Goal: Task Accomplishment & Management: Use online tool/utility

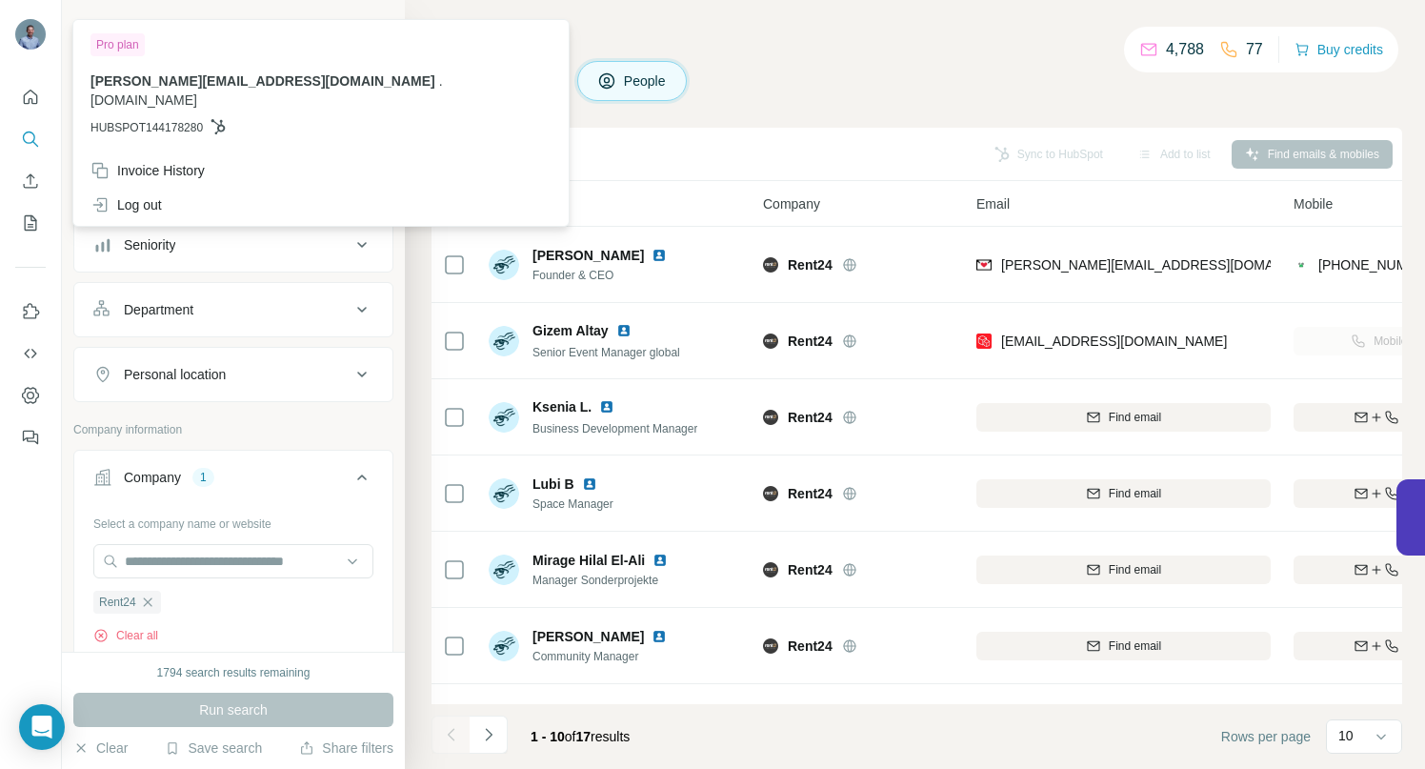
scroll to position [153, 0]
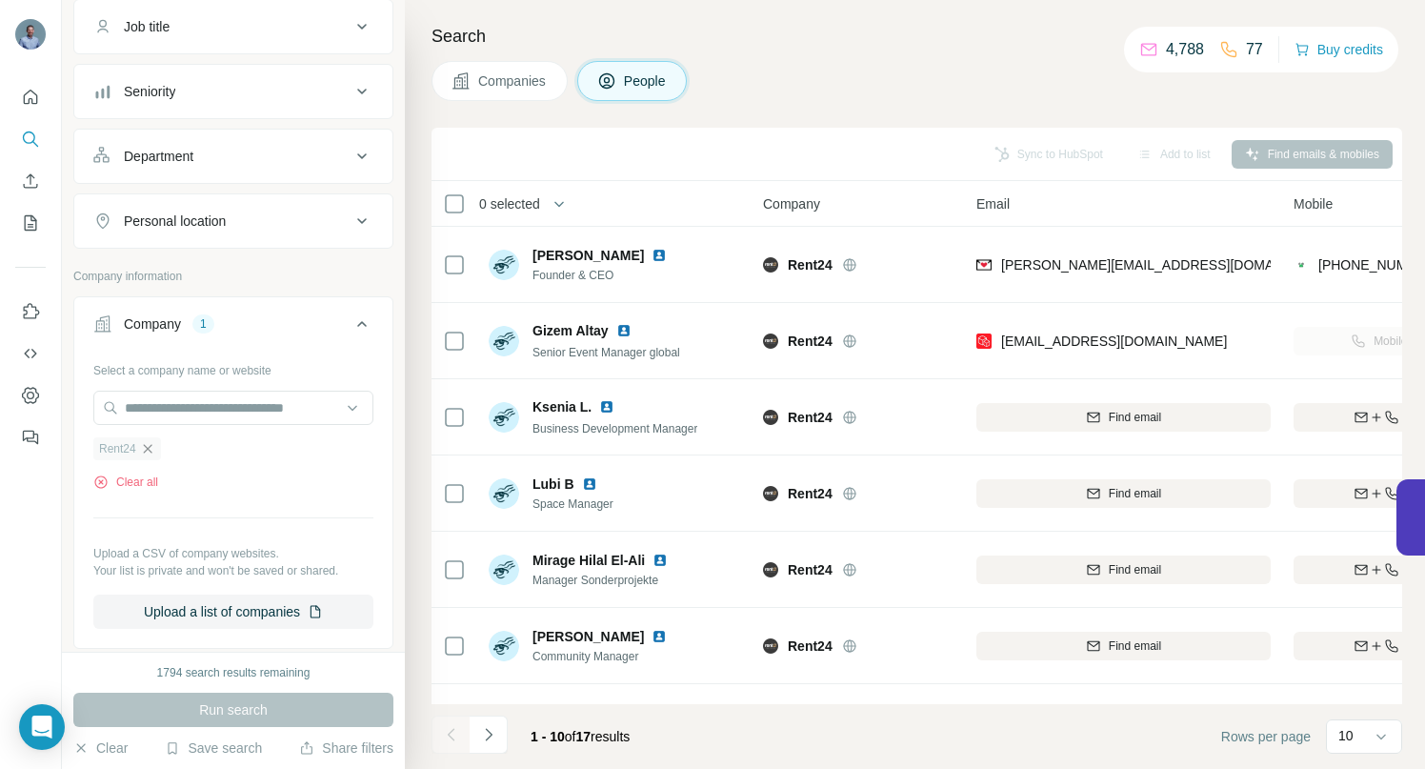
click at [150, 451] on icon "button" at bounding box center [147, 448] width 9 height 9
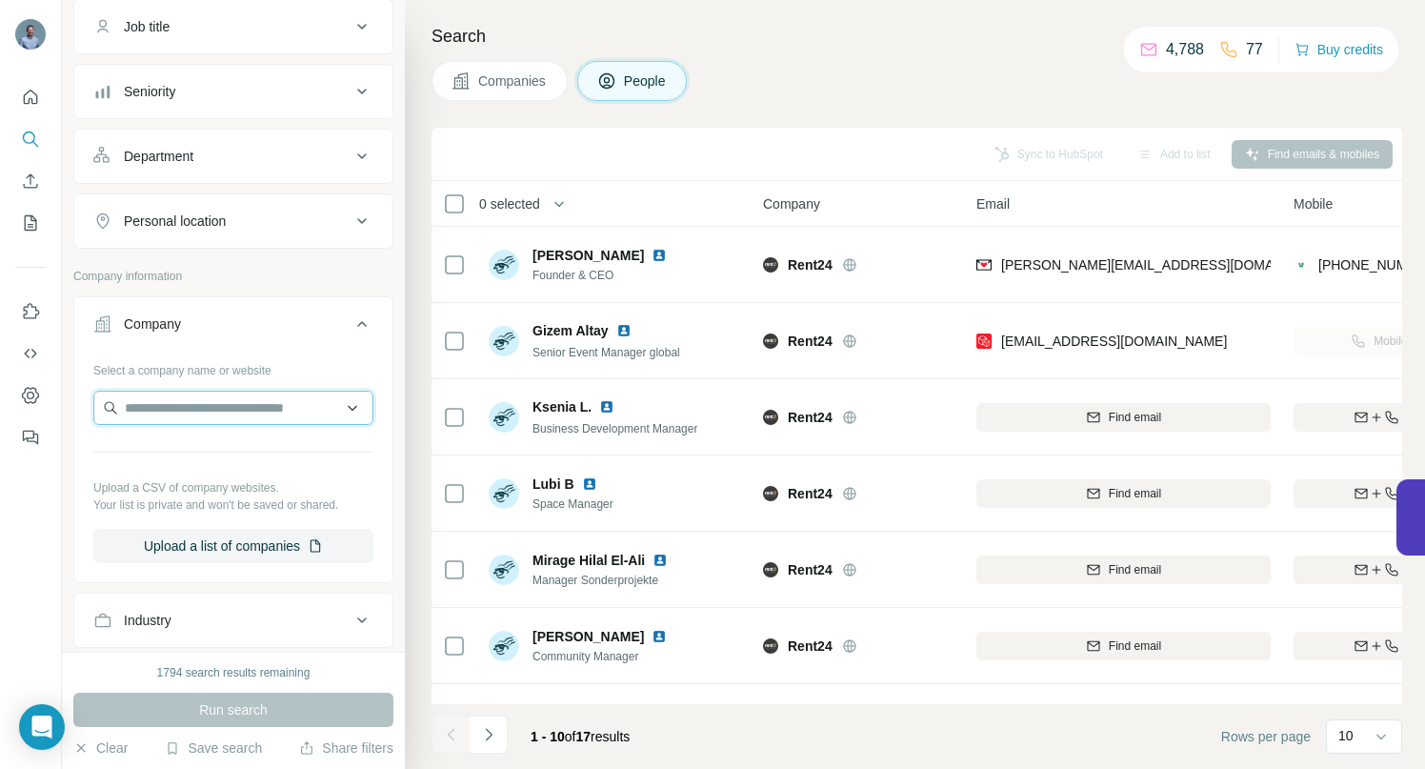
click at [153, 412] on input "text" at bounding box center [233, 407] width 280 height 34
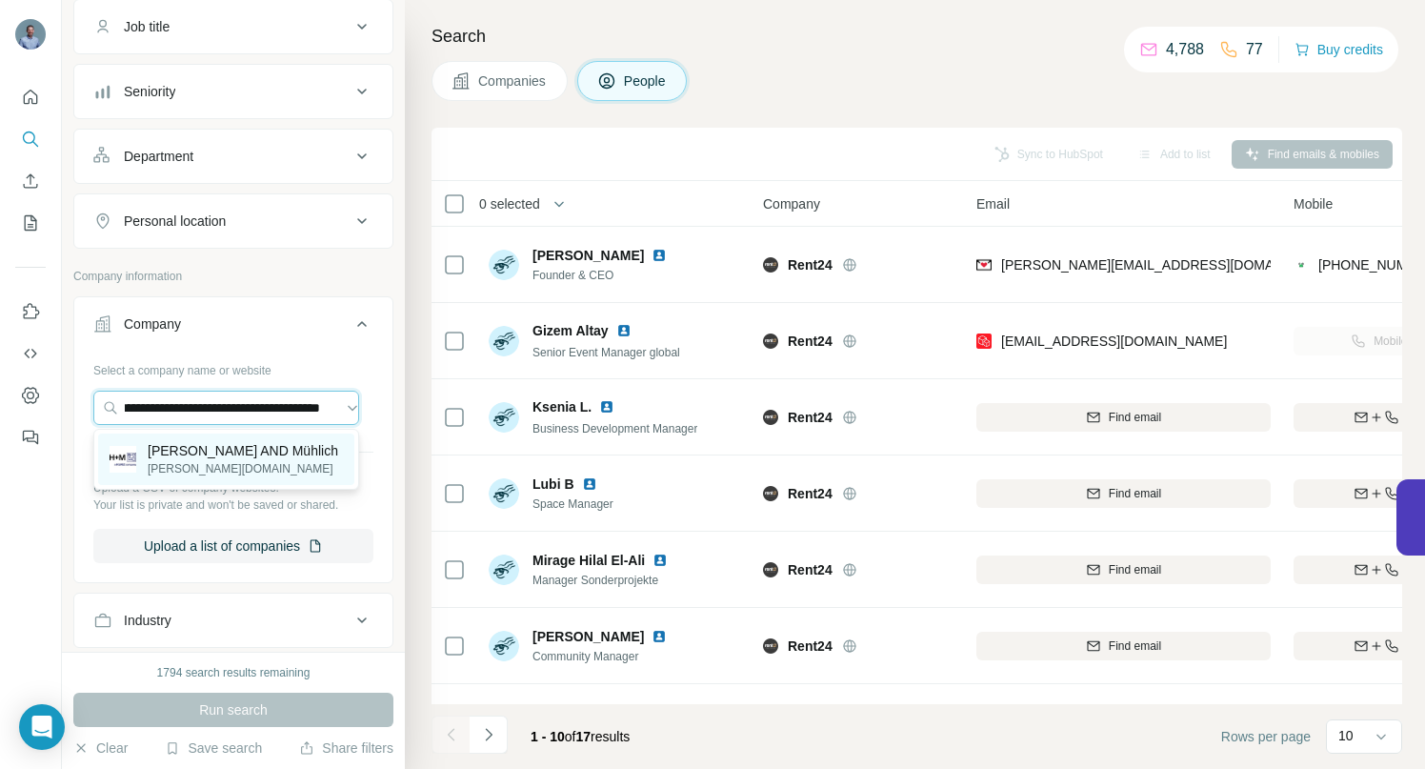
type input "**********"
click at [200, 456] on p "[PERSON_NAME] AND Mühlich" at bounding box center [243, 450] width 190 height 19
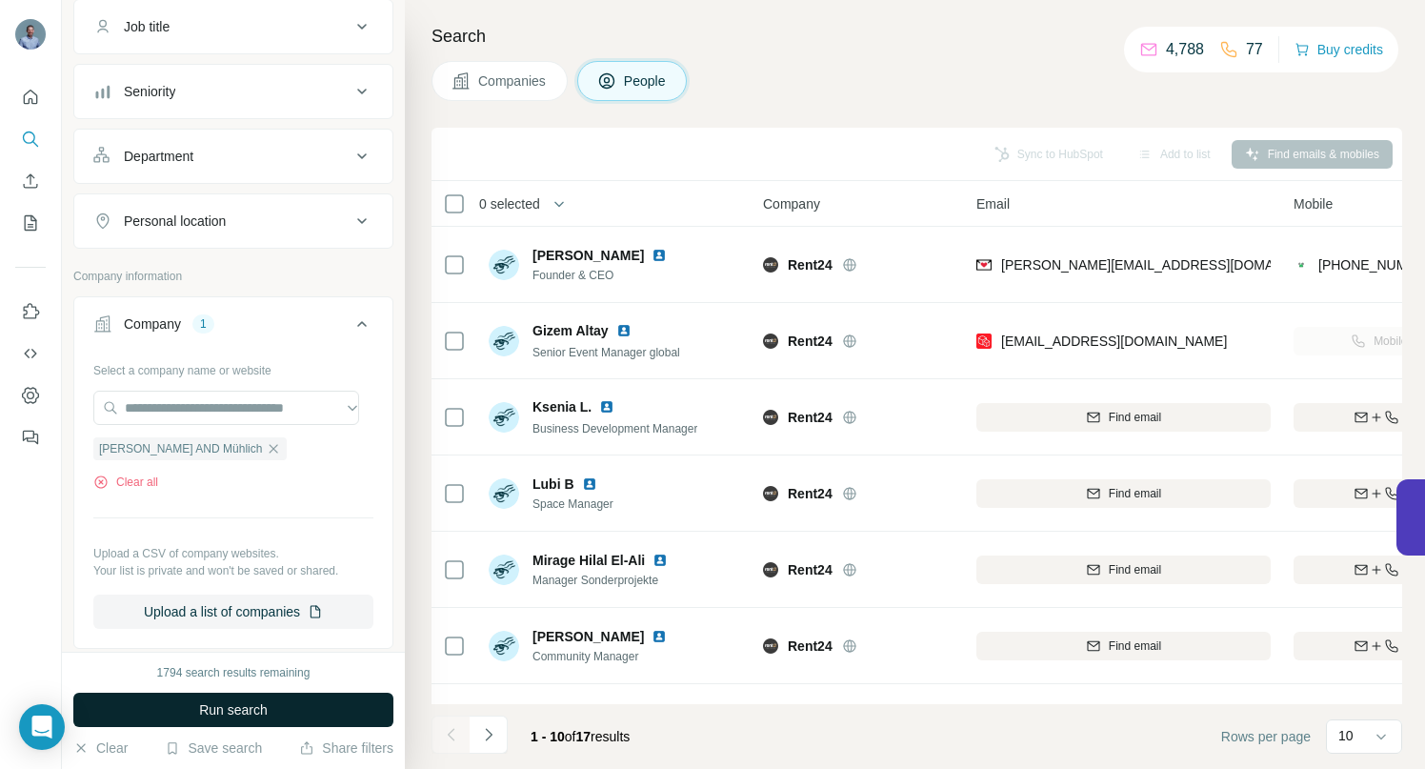
click at [221, 711] on span "Run search" at bounding box center [233, 709] width 69 height 19
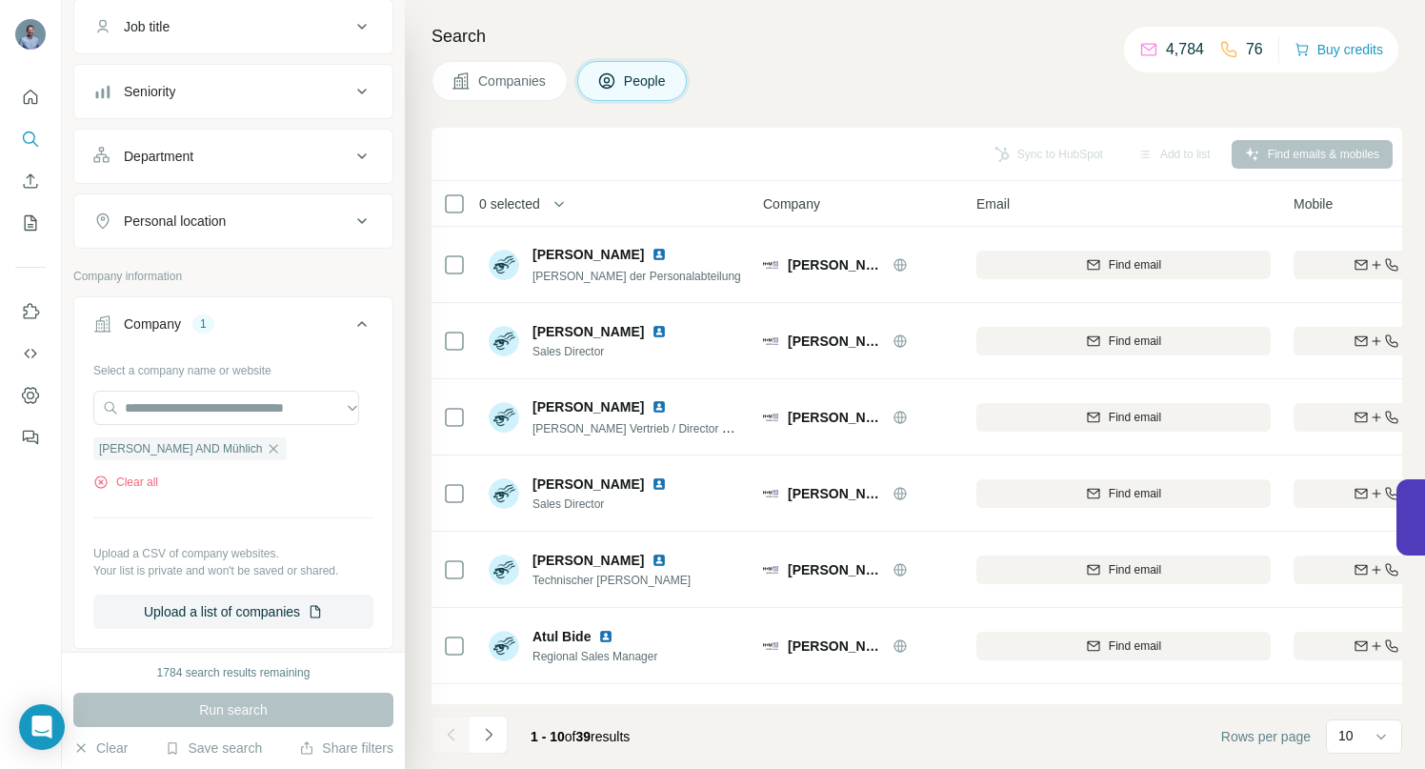
click at [513, 85] on span "Companies" at bounding box center [513, 80] width 70 height 19
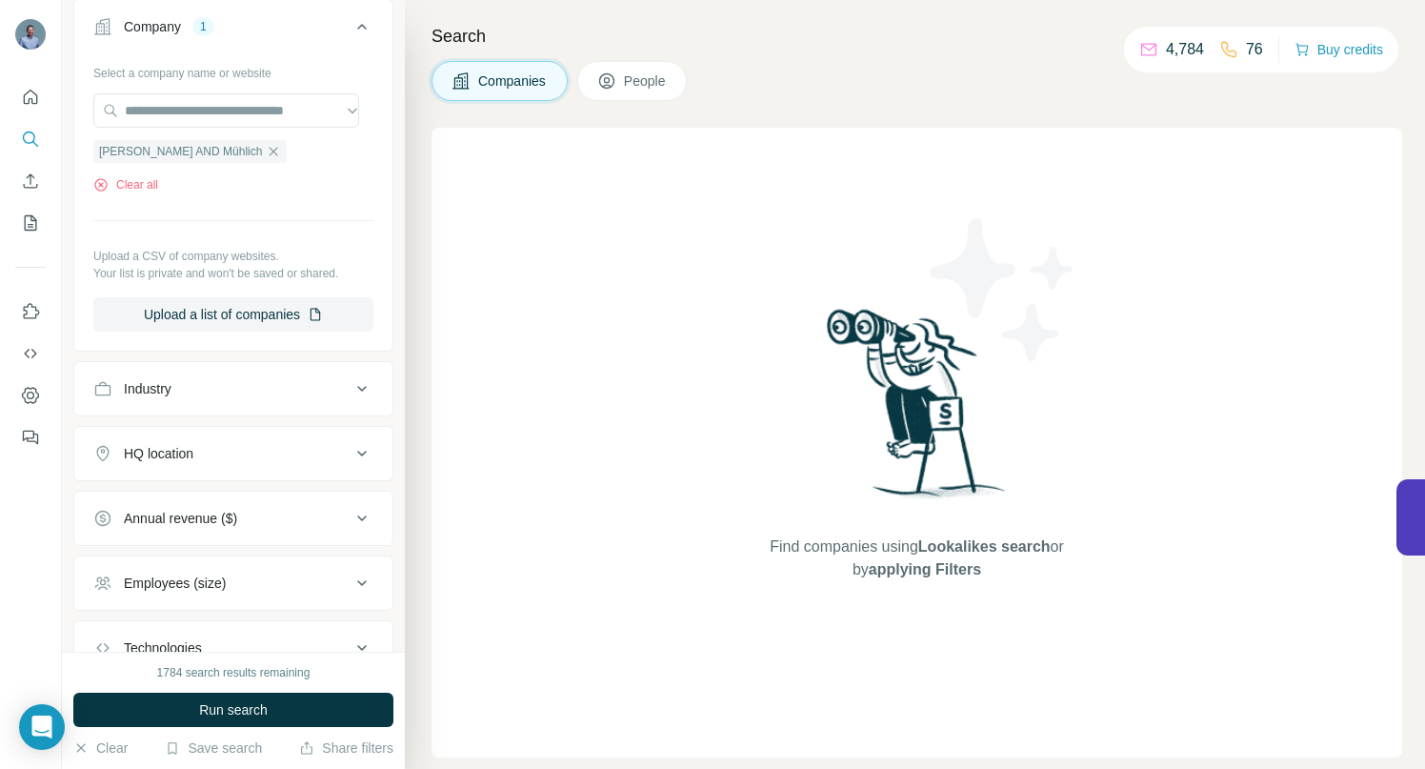
click at [253, 705] on span "Run search" at bounding box center [233, 709] width 69 height 19
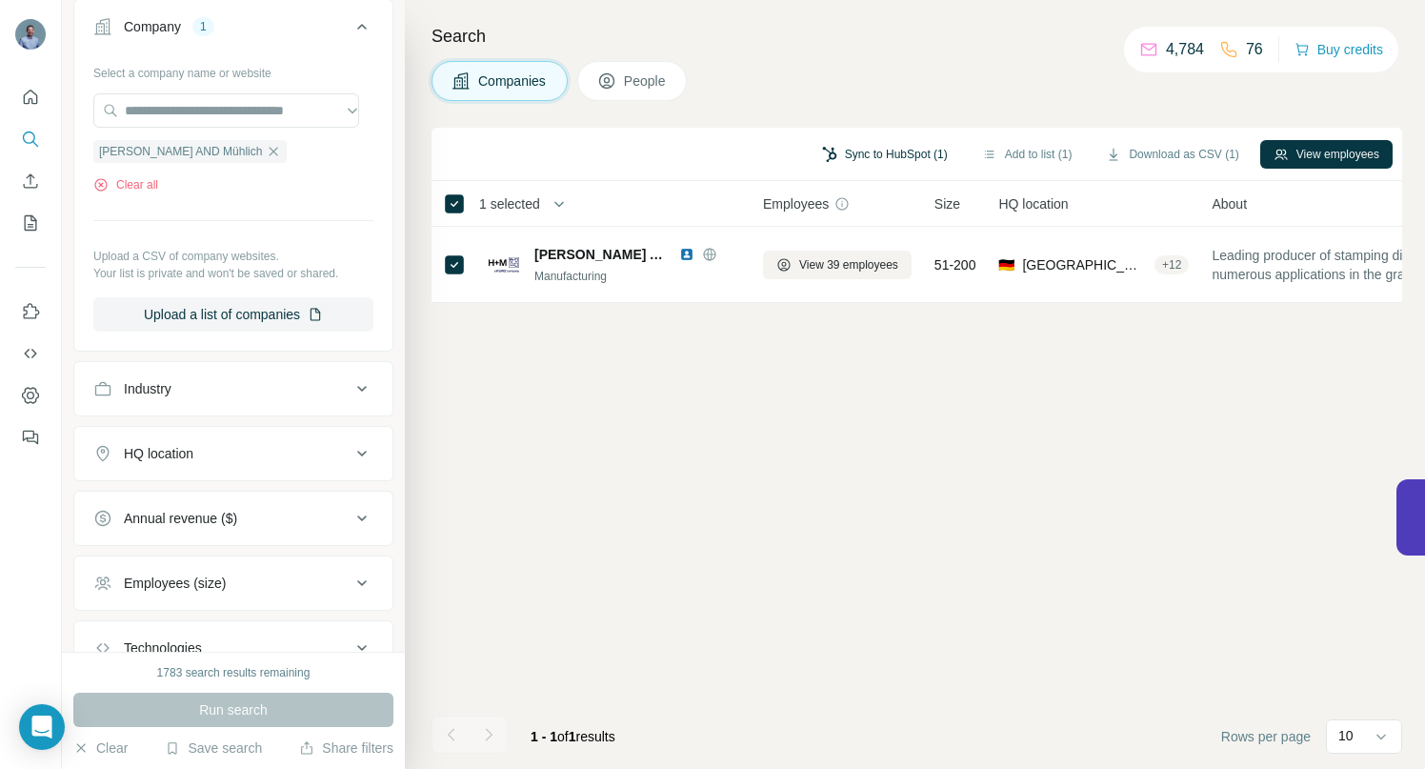
click at [832, 147] on button "Sync to HubSpot (1)" at bounding box center [885, 154] width 152 height 29
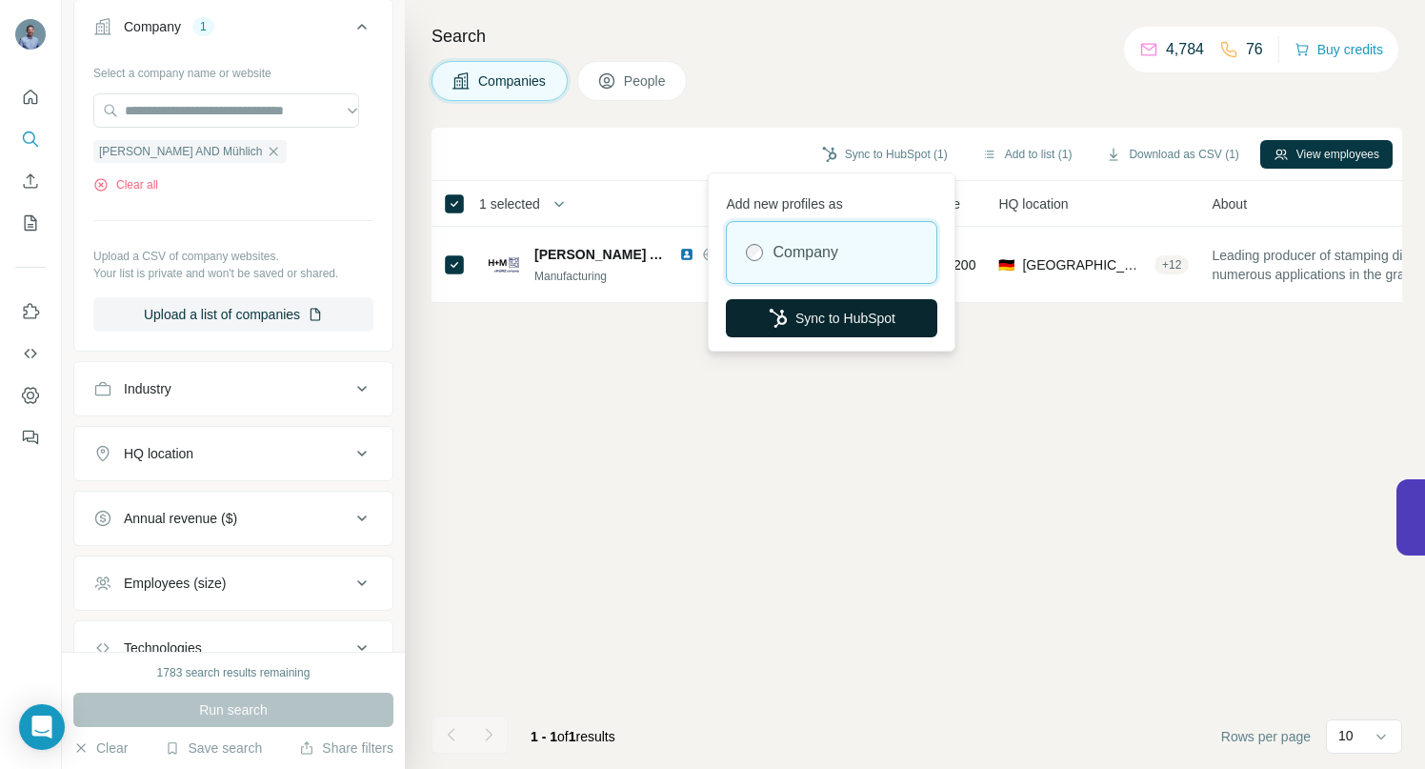
click at [832, 320] on button "Sync to HubSpot" at bounding box center [831, 318] width 211 height 38
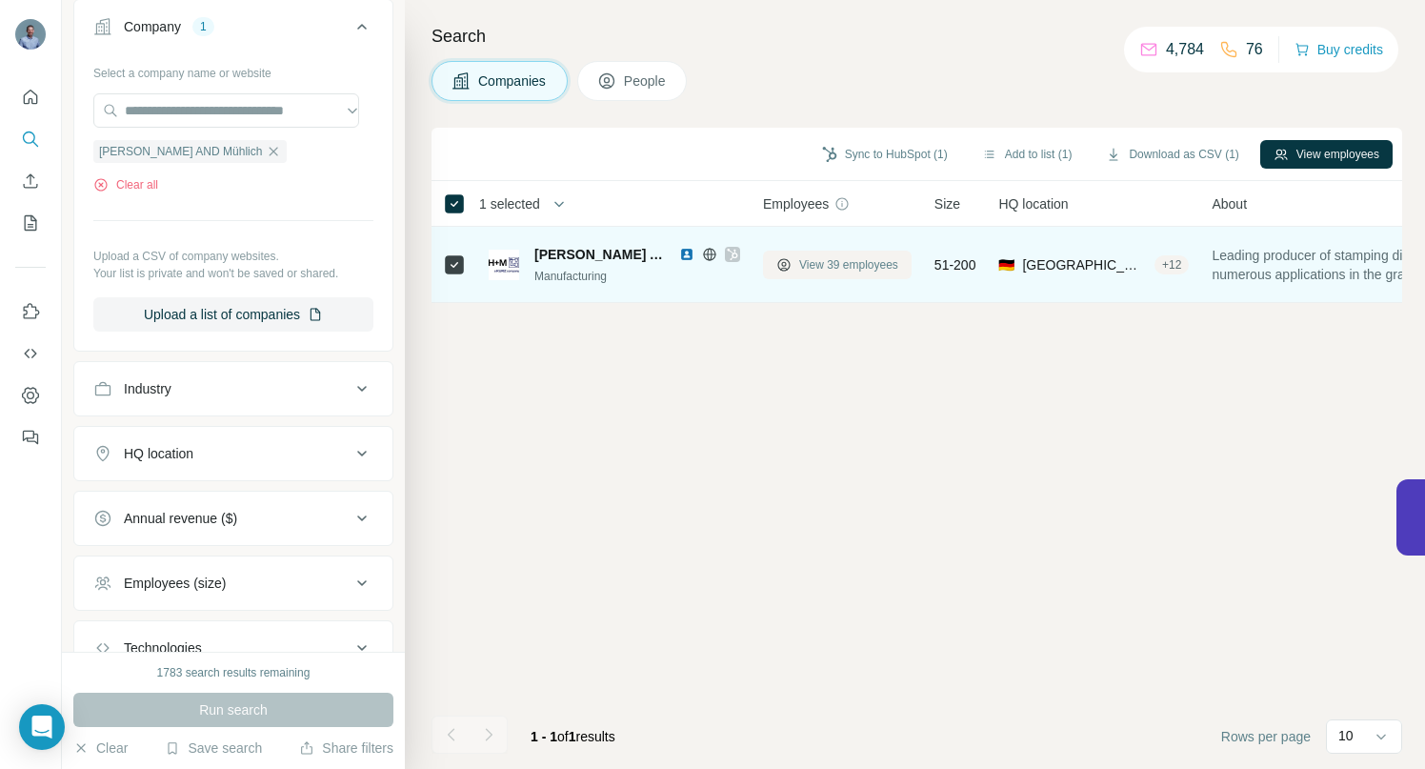
click at [831, 269] on span "View 39 employees" at bounding box center [848, 264] width 99 height 17
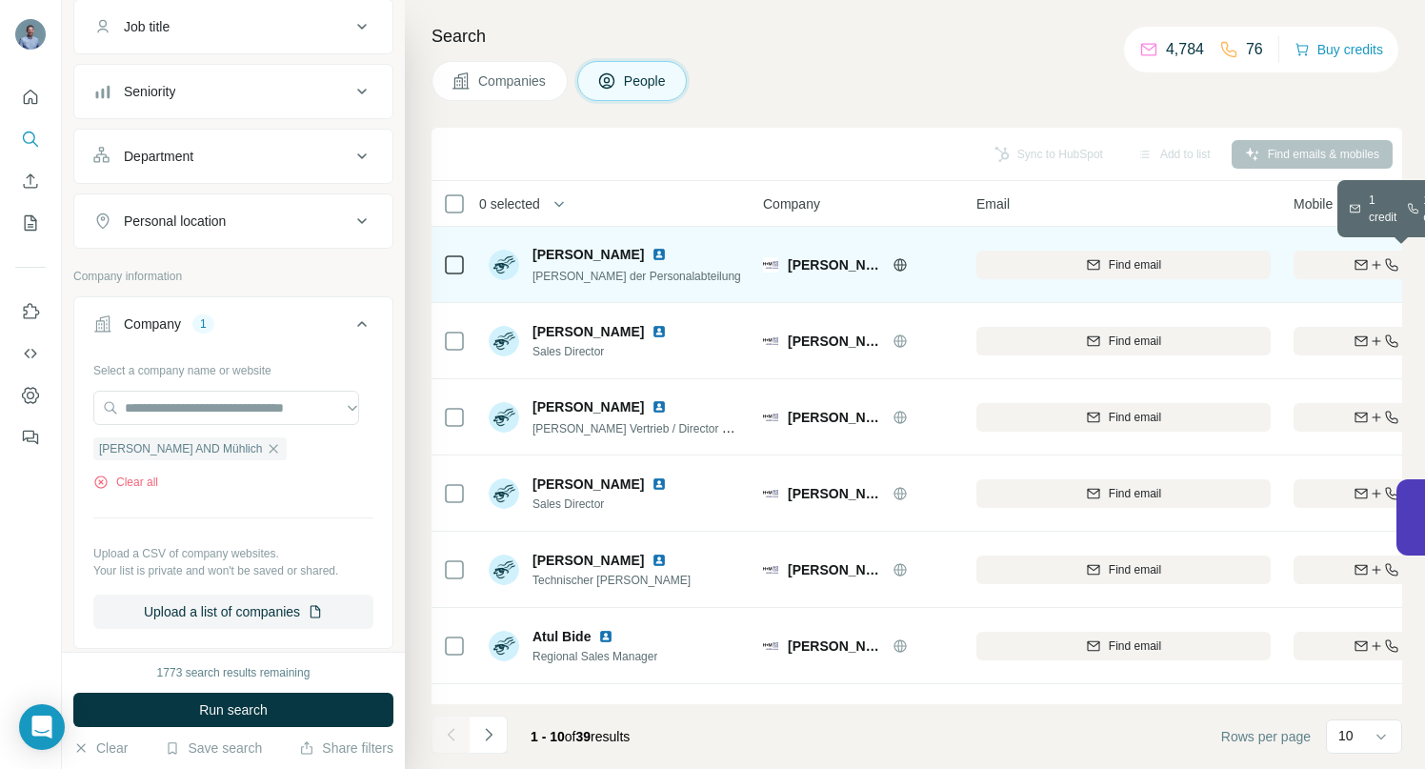
click at [1320, 263] on div "Find both" at bounding box center [1404, 264] width 222 height 17
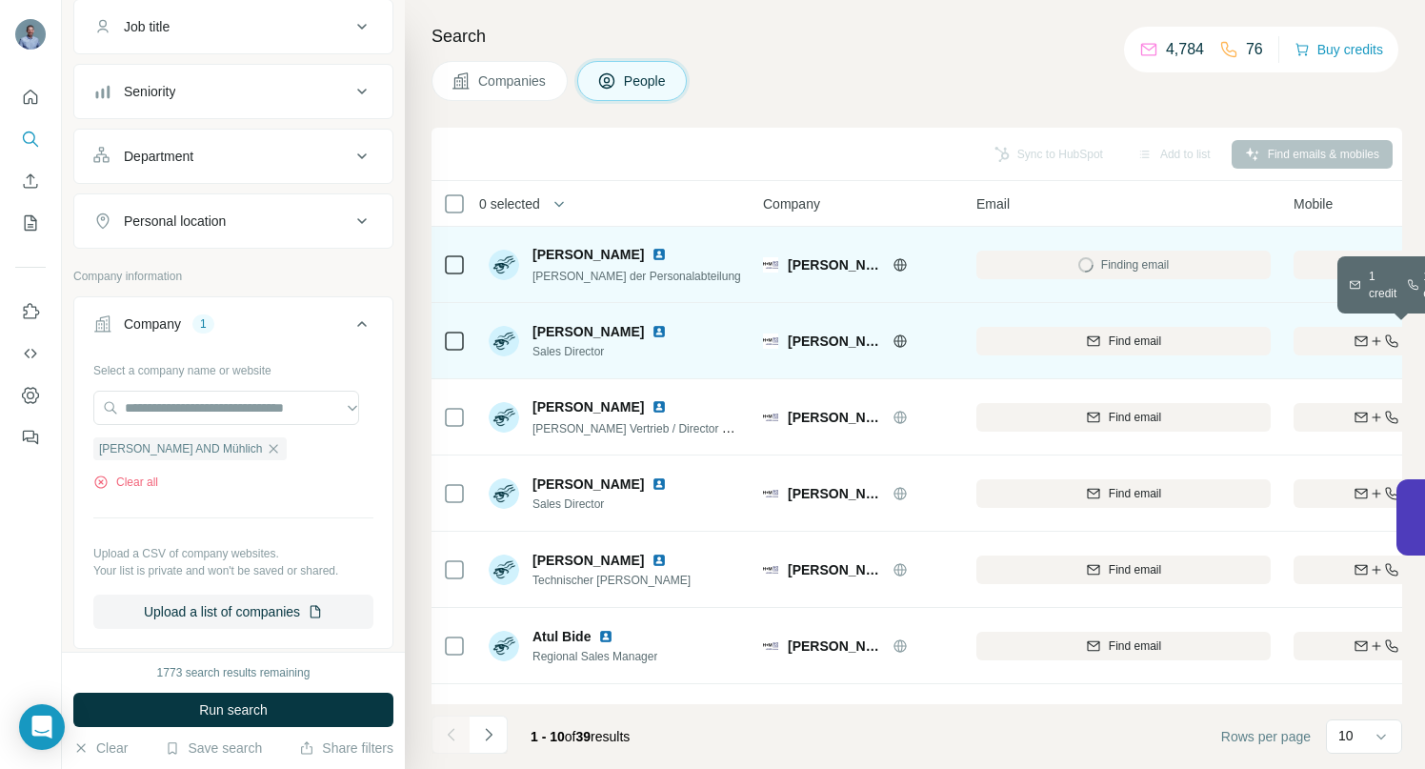
click at [1306, 339] on div "Find both" at bounding box center [1404, 340] width 222 height 17
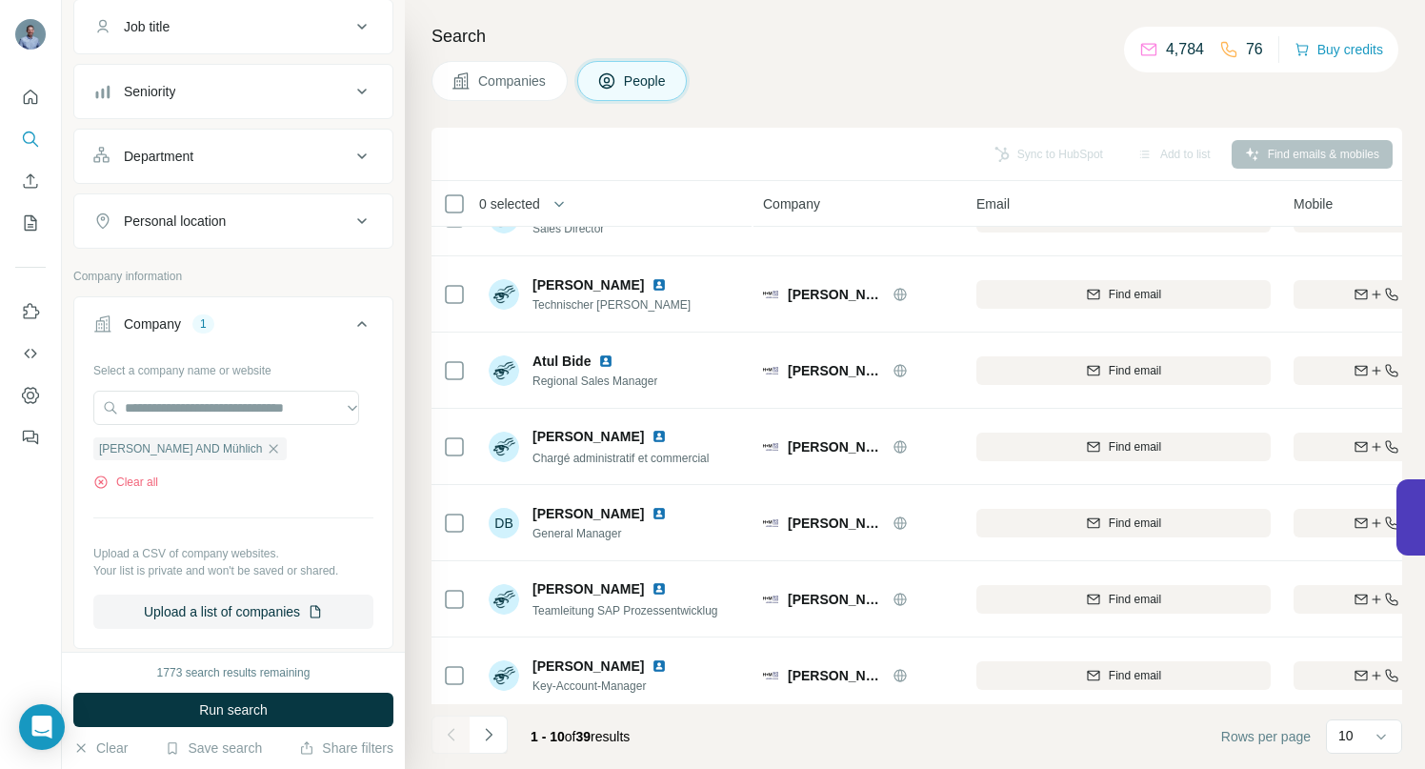
scroll to position [295, 0]
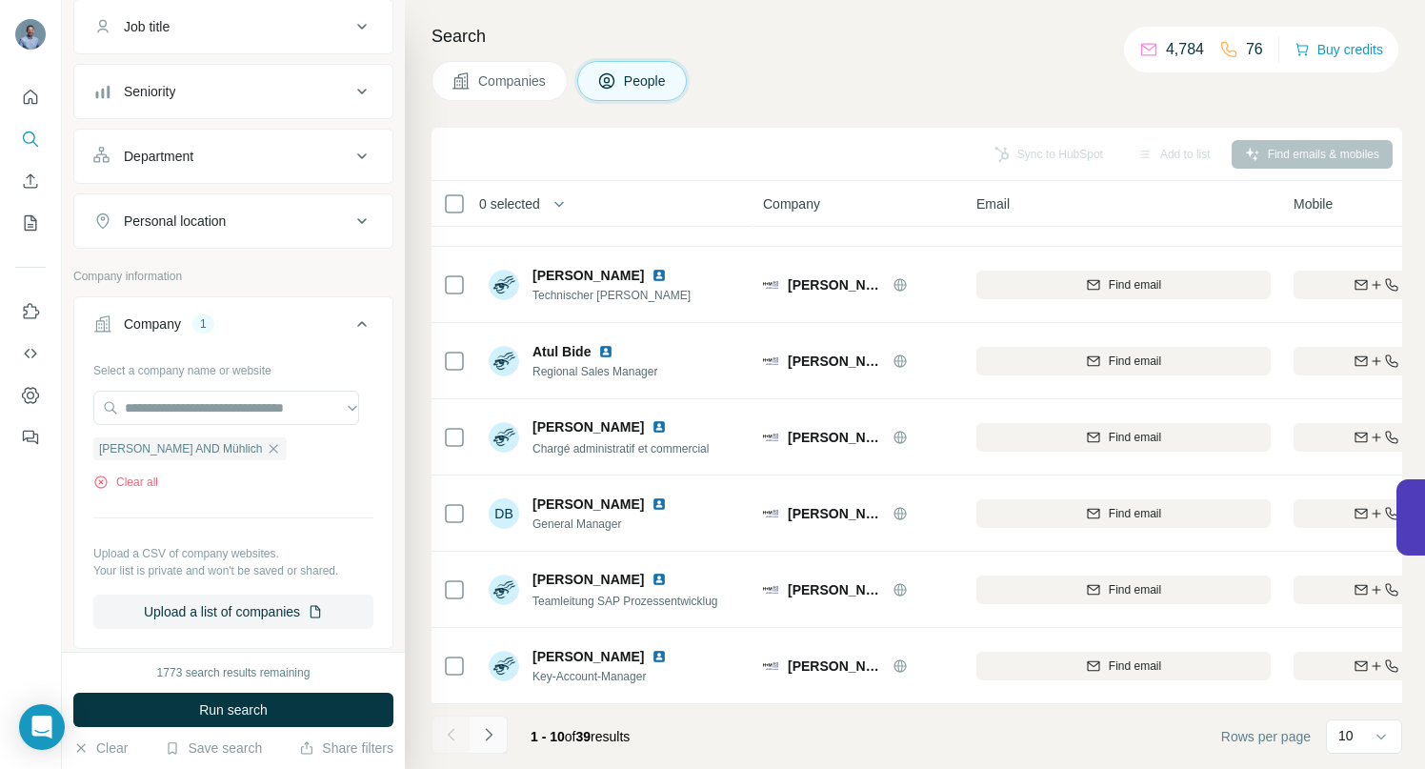
click at [492, 732] on icon "Navigate to next page" at bounding box center [488, 734] width 19 height 19
click at [495, 732] on icon "Navigate to next page" at bounding box center [488, 734] width 19 height 19
click at [494, 732] on icon "Navigate to next page" at bounding box center [488, 734] width 19 height 19
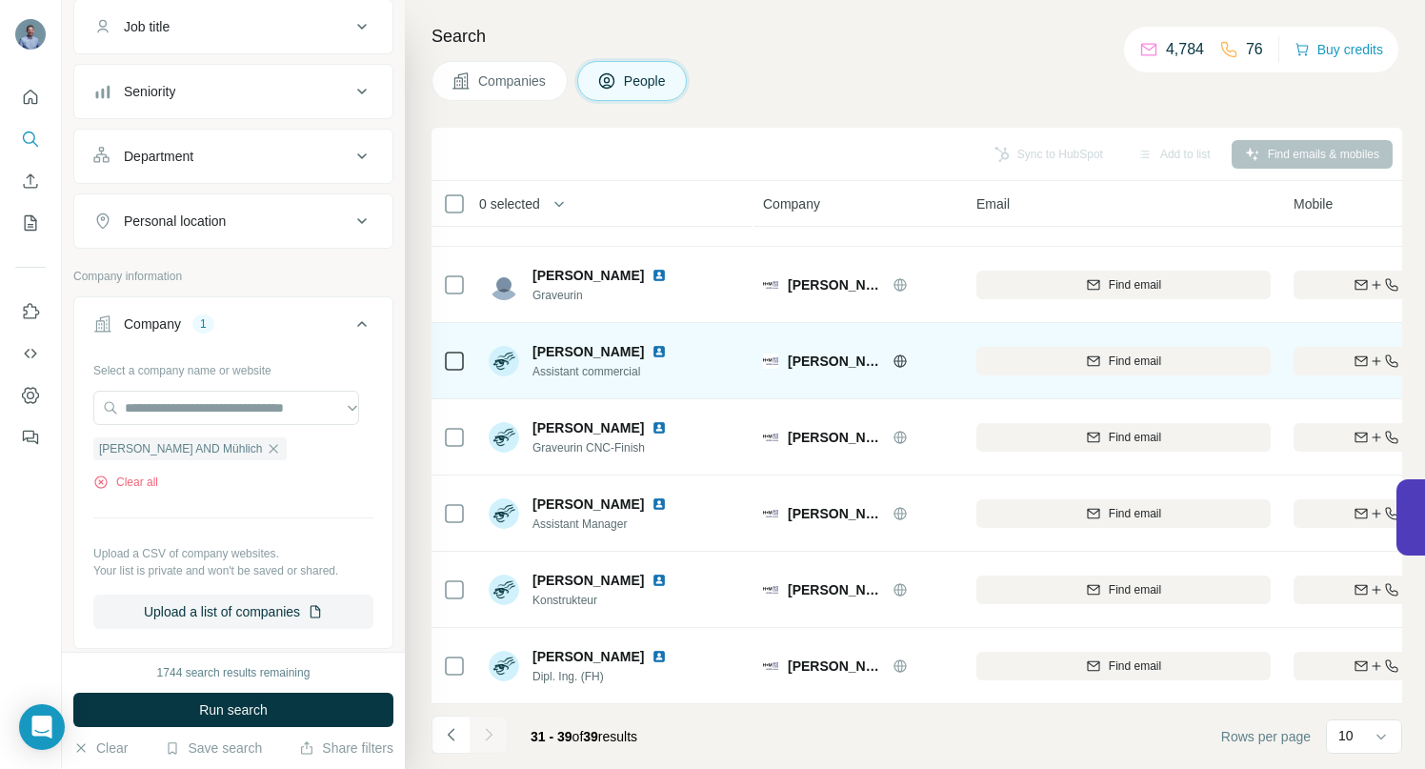
scroll to position [219, 0]
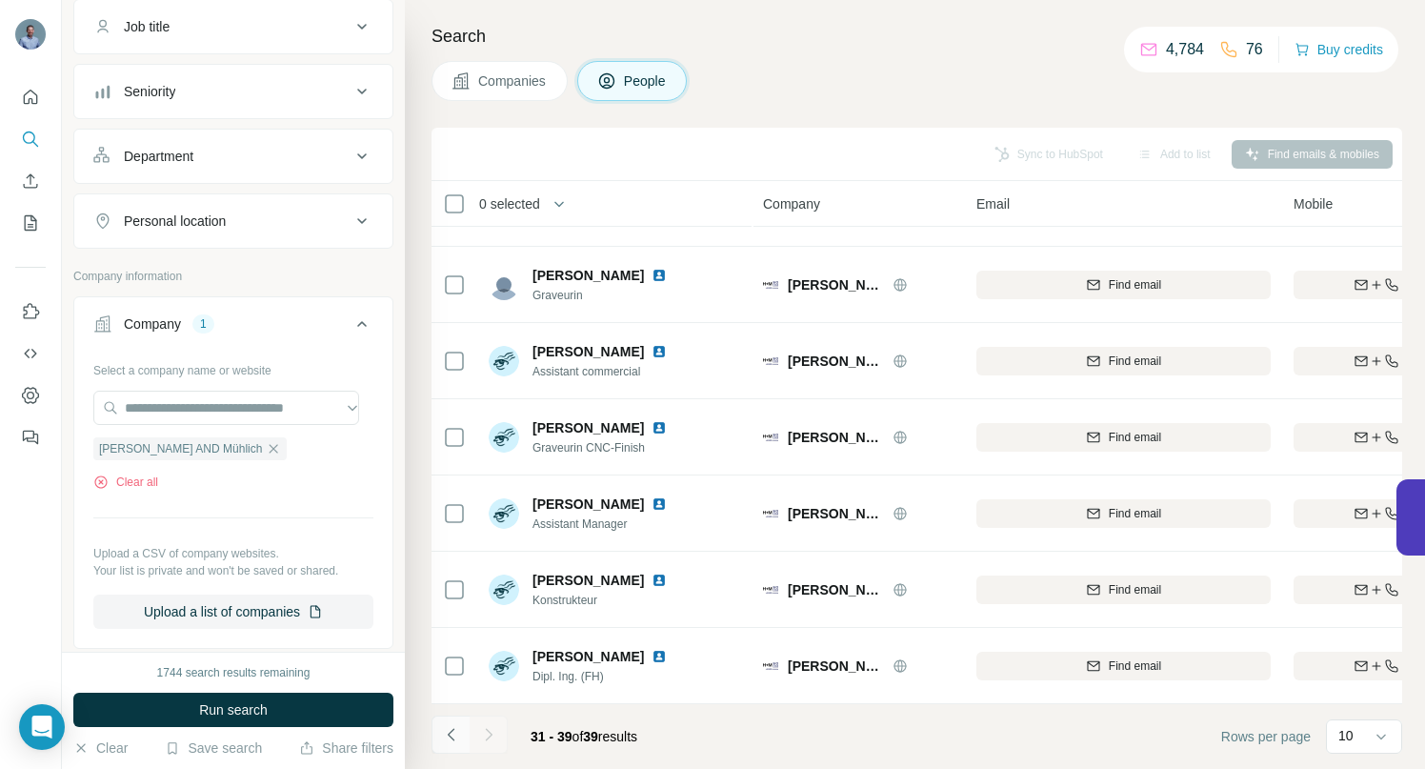
click at [457, 739] on icon "Navigate to previous page" at bounding box center [451, 734] width 19 height 19
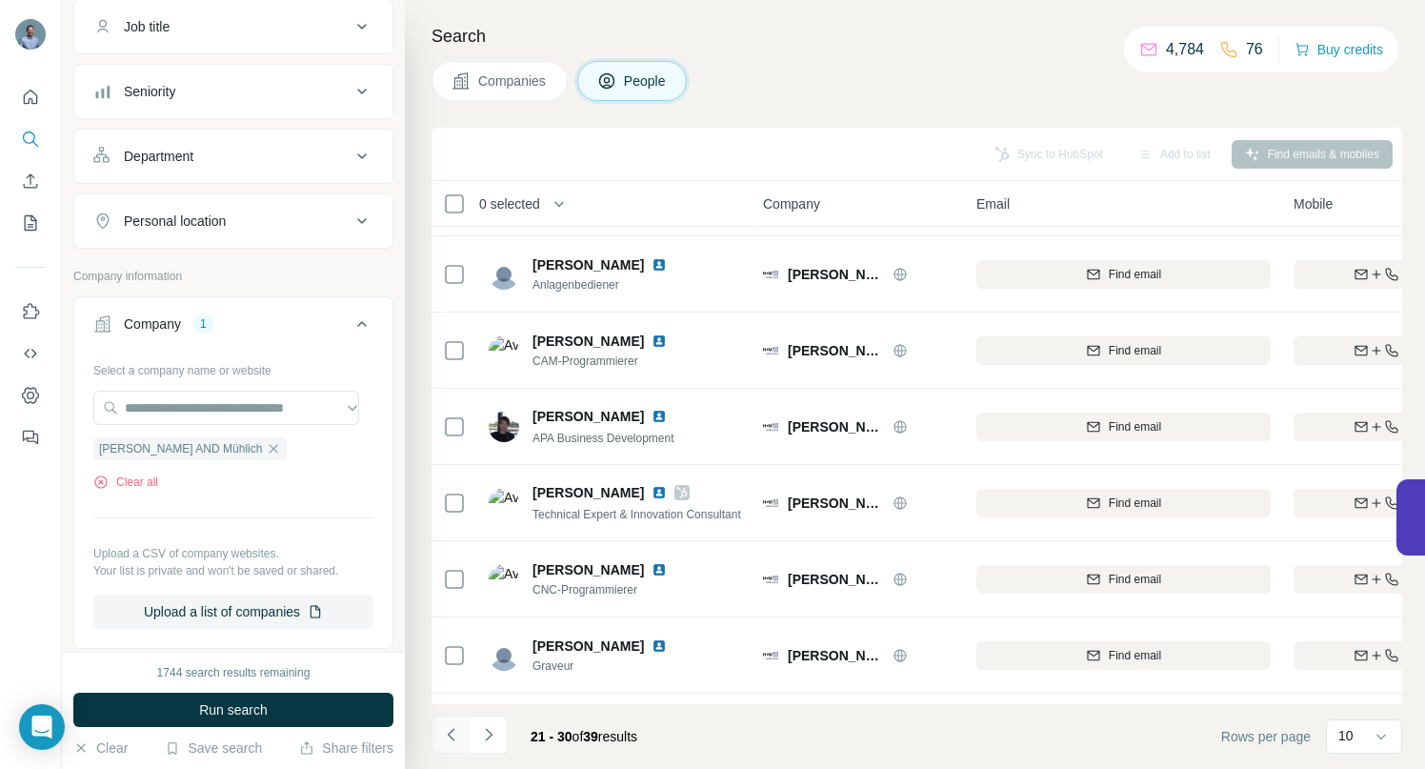
click at [457, 739] on icon "Navigate to previous page" at bounding box center [451, 734] width 19 height 19
click at [457, 739] on div at bounding box center [450, 734] width 38 height 38
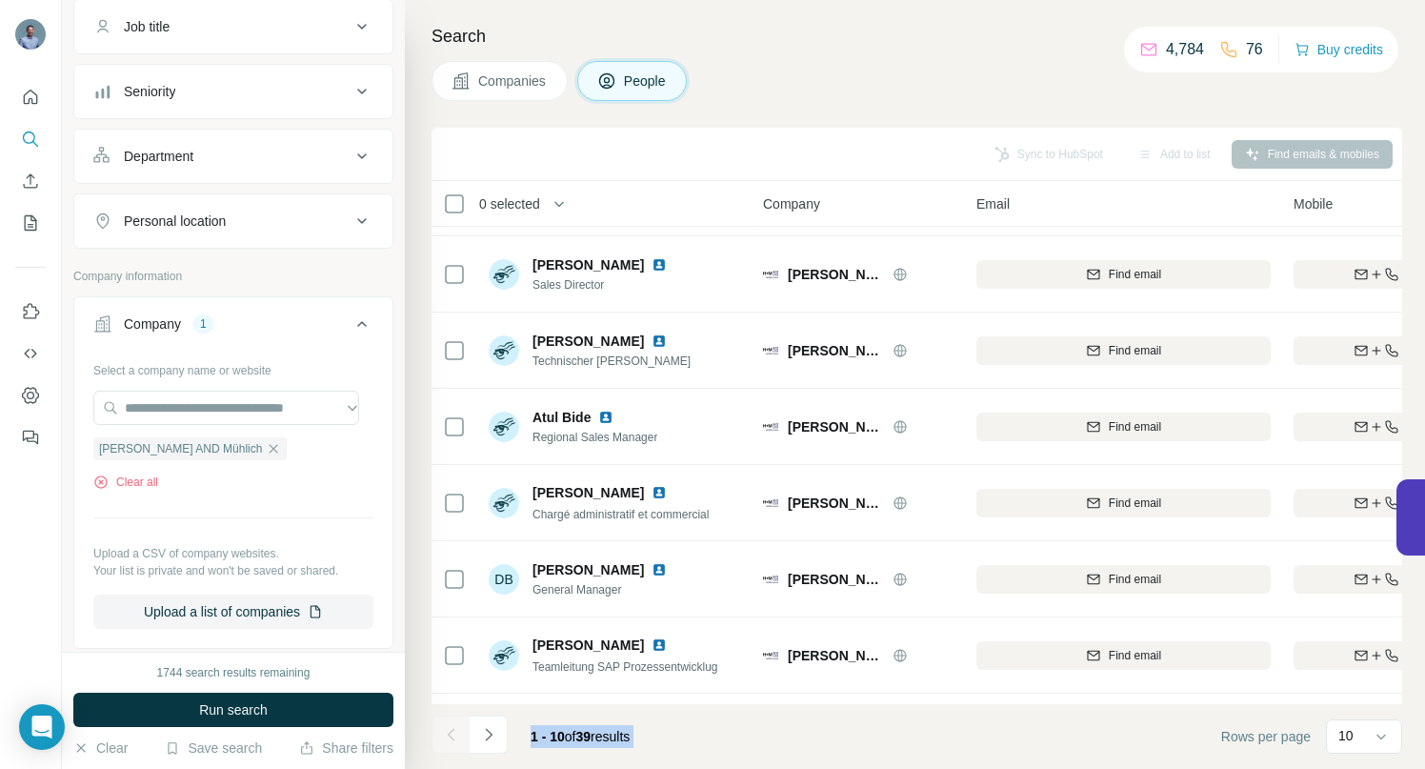
click at [457, 739] on div at bounding box center [450, 734] width 38 height 38
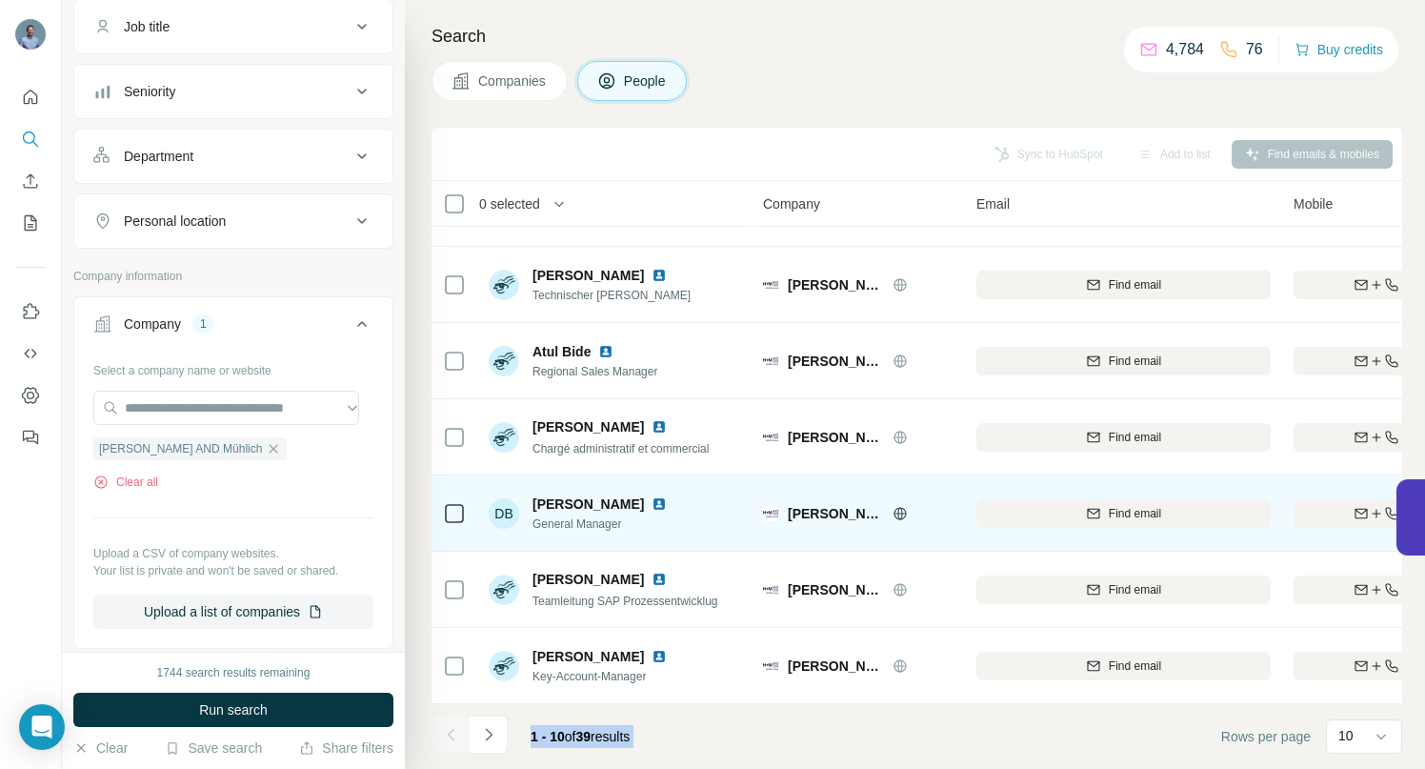
scroll to position [0, 0]
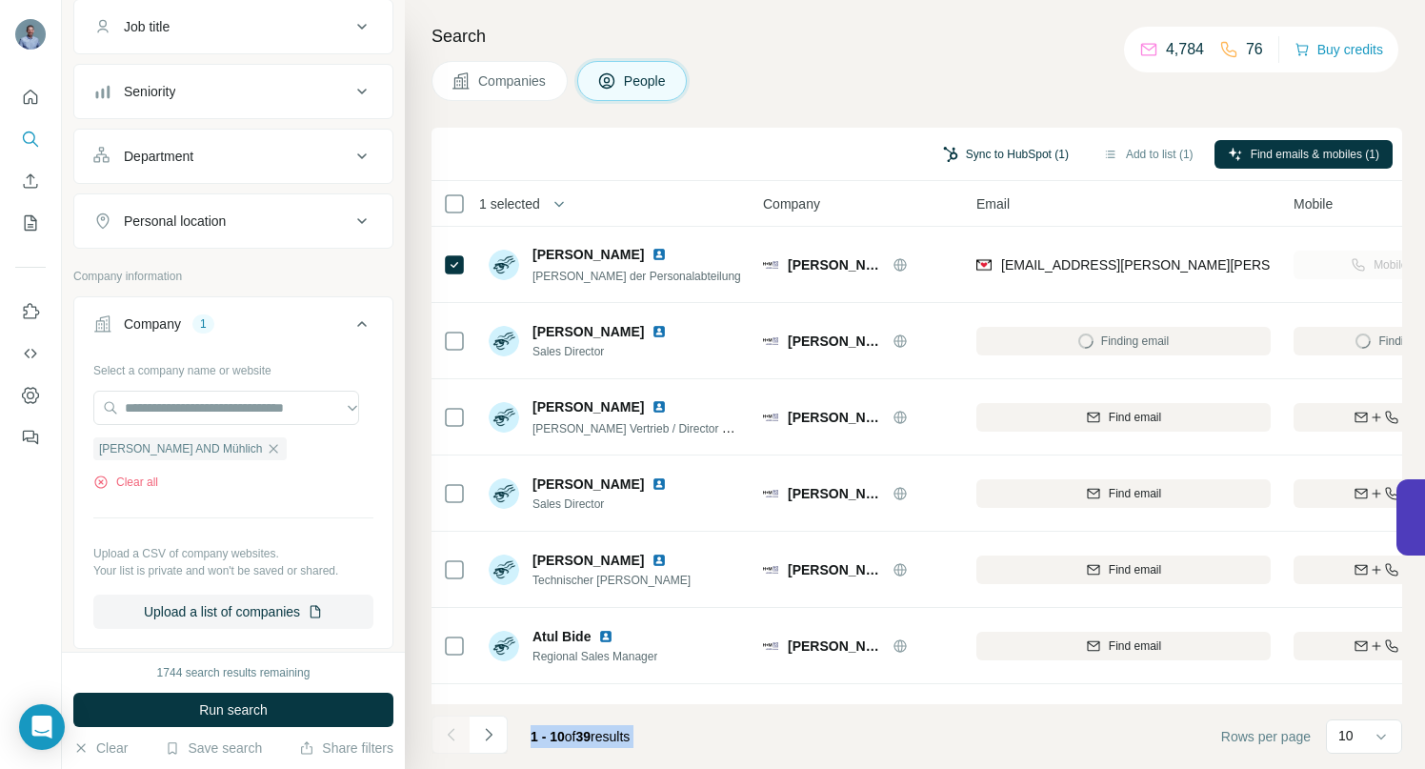
click at [958, 153] on button "Sync to HubSpot (1)" at bounding box center [1006, 154] width 152 height 29
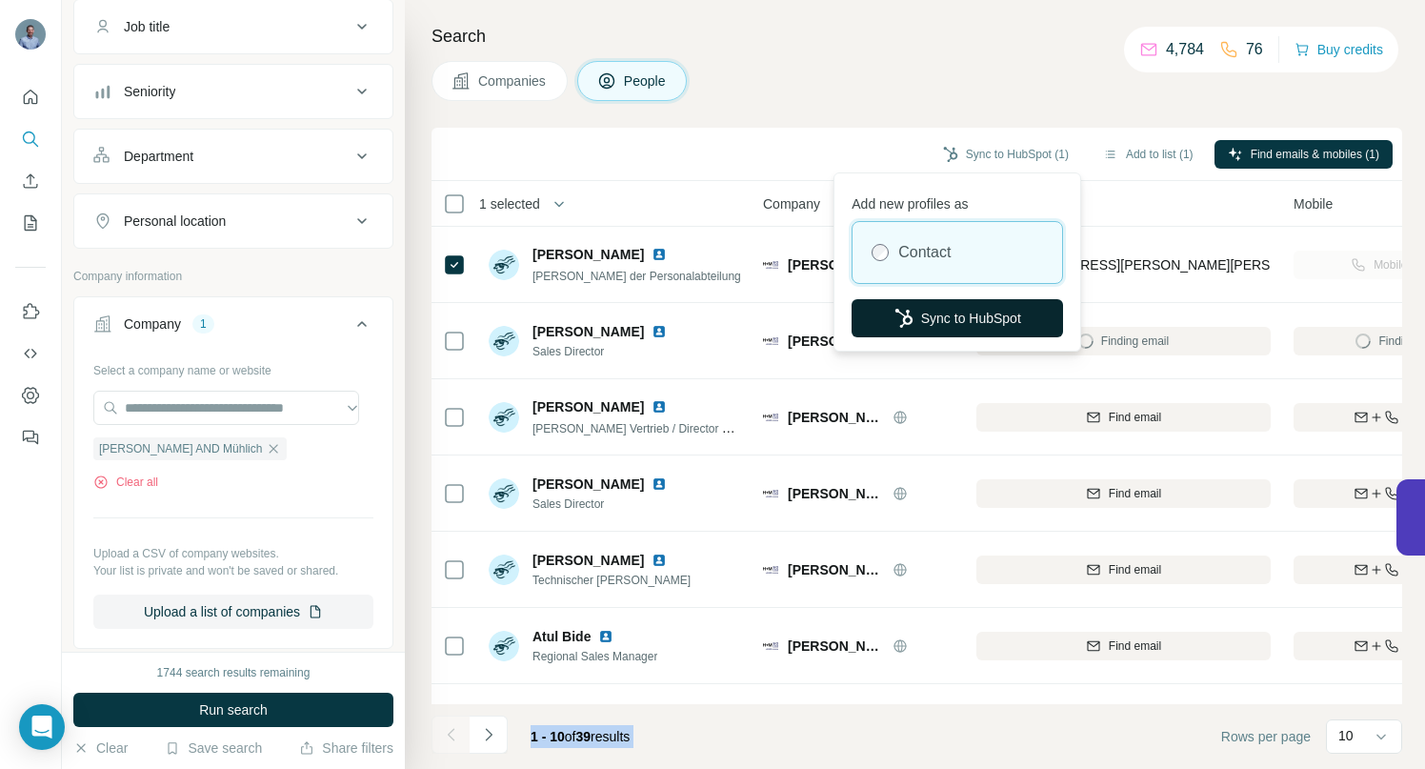
click at [958, 320] on button "Sync to HubSpot" at bounding box center [956, 318] width 211 height 38
